Goal: Task Accomplishment & Management: Complete application form

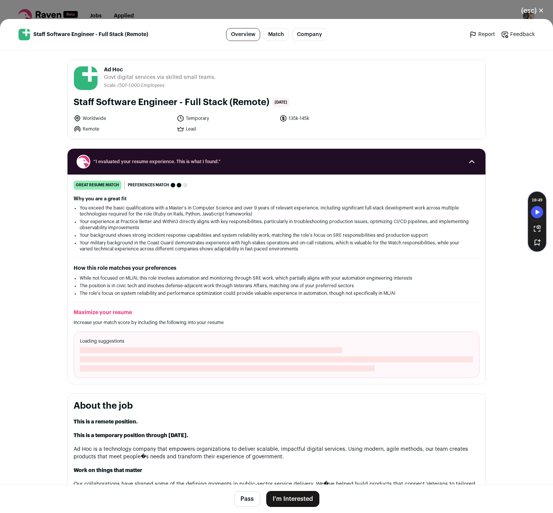
click at [285, 495] on button "I'm Interested" at bounding box center [292, 499] width 53 height 16
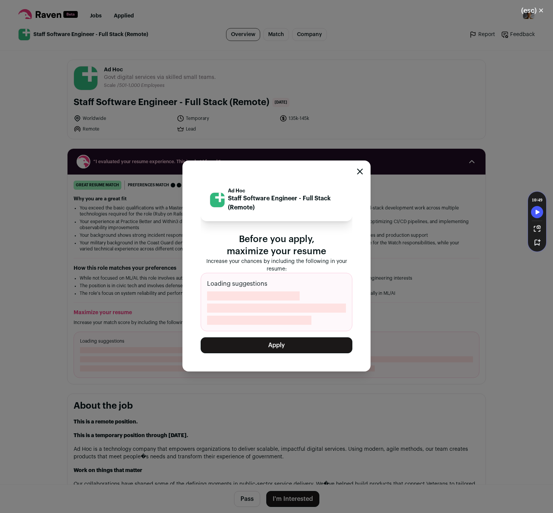
click at [269, 342] on button "Apply" at bounding box center [277, 345] width 152 height 16
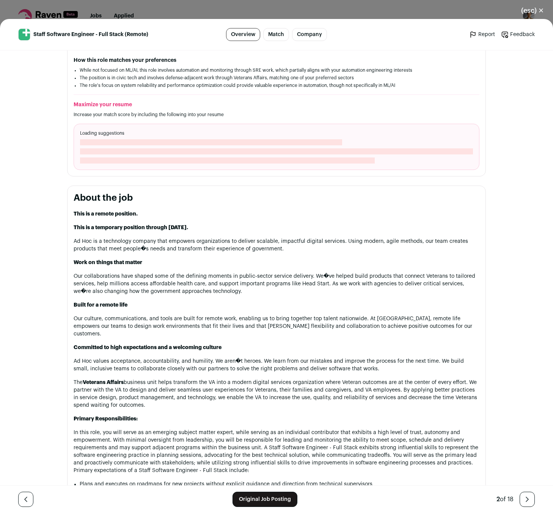
scroll to position [210, 0]
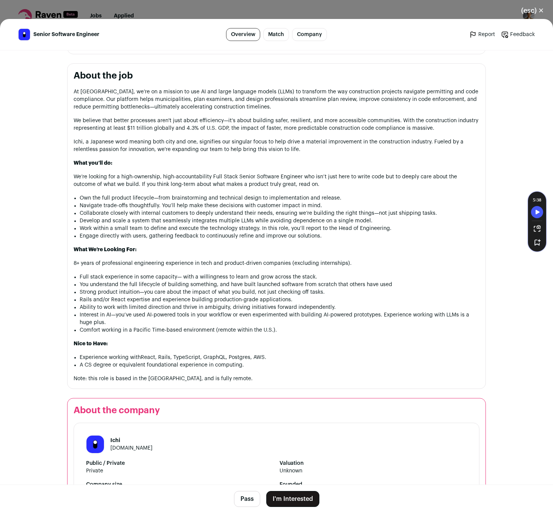
scroll to position [297, 0]
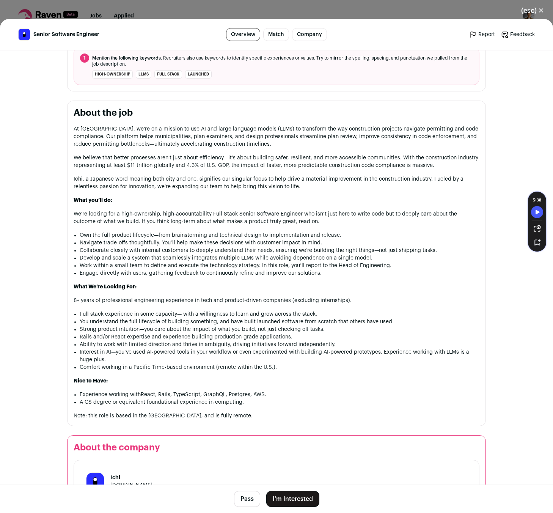
click at [158, 333] on li "Rails and/or React expertise and experience building production-grade applicati…" at bounding box center [280, 337] width 400 height 8
click at [161, 319] on li "You understand the full lifecycle of building something, and have built launche…" at bounding box center [280, 322] width 400 height 8
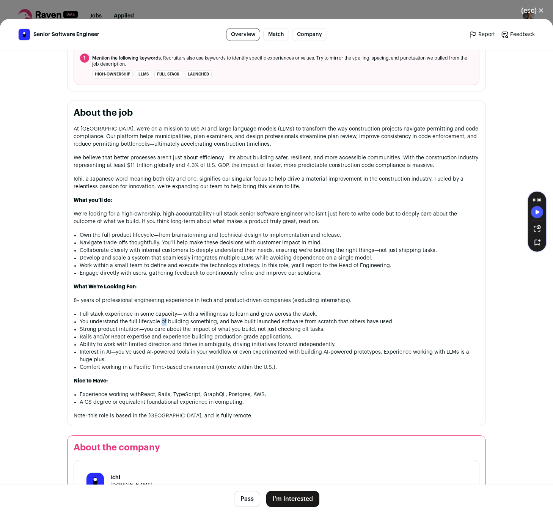
click at [161, 319] on li "You understand the full lifecycle of building something, and have built launche…" at bounding box center [280, 322] width 400 height 8
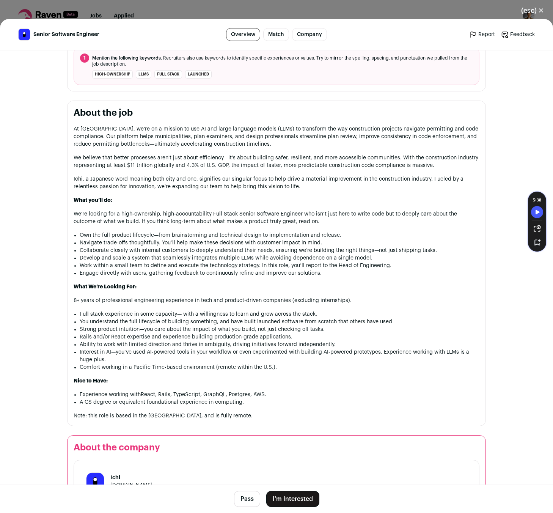
click at [161, 319] on li "You understand the full lifecycle of building something, and have built launche…" at bounding box center [280, 322] width 400 height 8
click at [161, 328] on li "Strong product intuition—you care about the impact of what you build, not just …" at bounding box center [280, 329] width 400 height 8
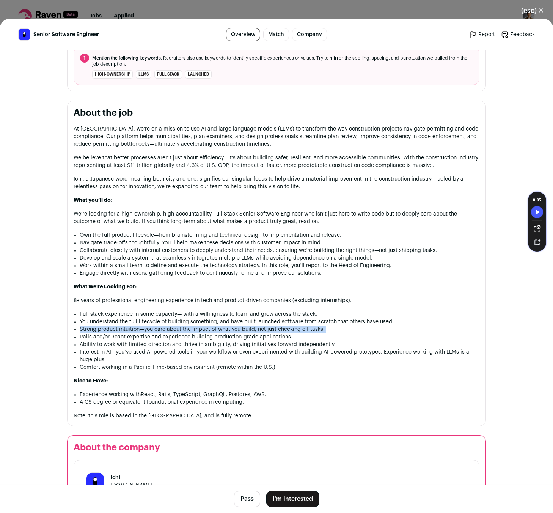
click at [161, 336] on li "Rails and/or React expertise and experience building production-grade applicati…" at bounding box center [280, 337] width 400 height 8
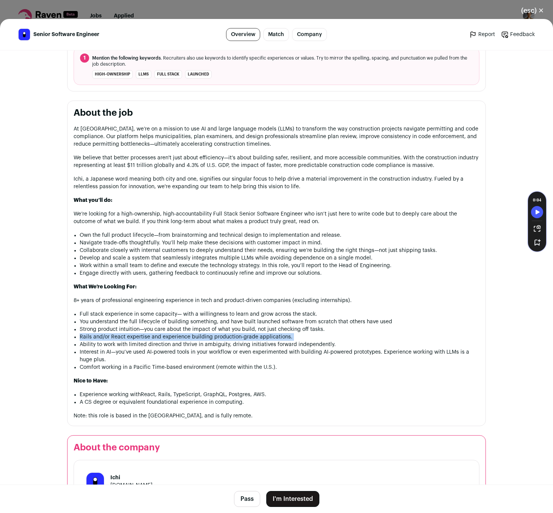
click at [160, 345] on li "Ability to work with limited direction and thrive in ambiguity, driving initiat…" at bounding box center [280, 345] width 400 height 8
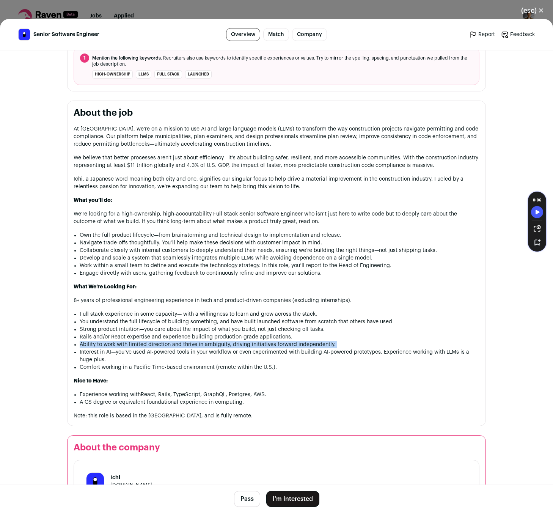
click at [160, 352] on li "Interest in AI—you’ve used AI-powered tools in your workflow or even experiment…" at bounding box center [280, 355] width 400 height 15
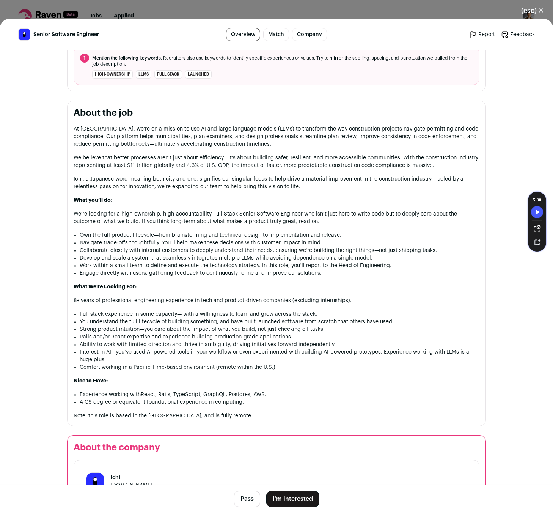
click at [160, 352] on li "Interest in AI—you’ve used AI-powered tools in your workflow or even experiment…" at bounding box center [280, 355] width 400 height 15
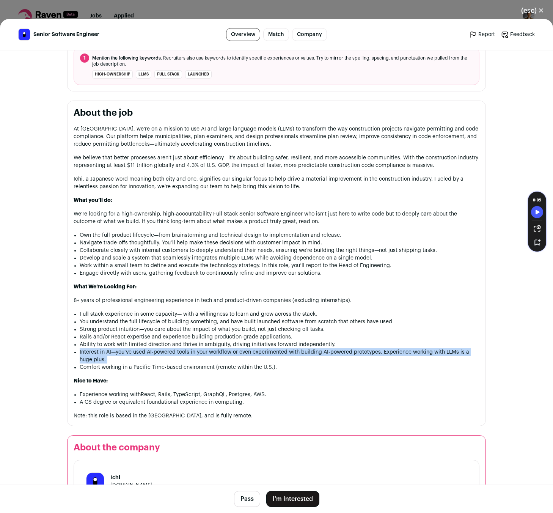
click at [295, 496] on button "I'm Interested" at bounding box center [292, 499] width 53 height 16
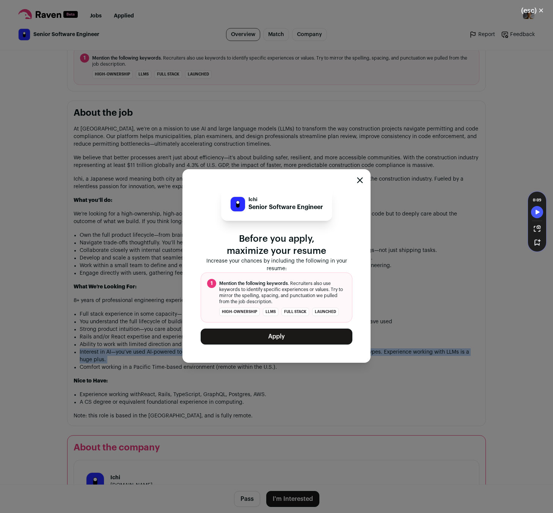
click at [290, 335] on button "Apply" at bounding box center [277, 336] width 152 height 16
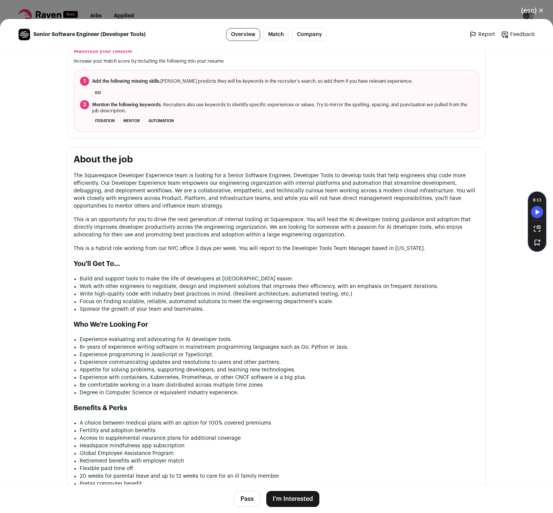
scroll to position [270, 0]
